Goal: Task Accomplishment & Management: Use online tool/utility

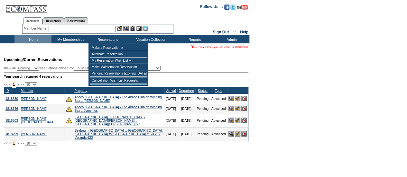
click at [94, 29] on input "text" at bounding box center [82, 29] width 67 height 6
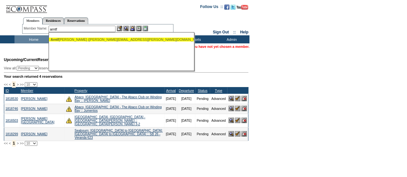
click at [84, 39] on div "Arntf ield, Rob (robert.arntfield@gmail.com)" at bounding box center [122, 40] width 142 height 4
type input "Arntfield, Rob (robert.arntfield@gmail.com)"
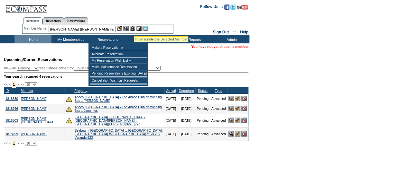
click at [135, 29] on img at bounding box center [132, 28] width 5 height 5
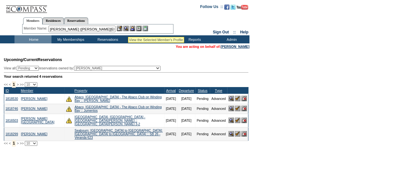
click at [127, 29] on img at bounding box center [125, 28] width 5 height 5
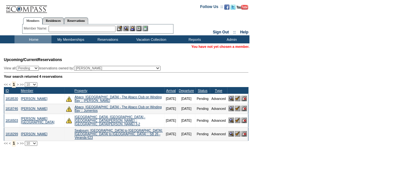
click at [39, 41] on td "Home" at bounding box center [32, 39] width 37 height 8
